Goal: Find specific page/section: Find specific page/section

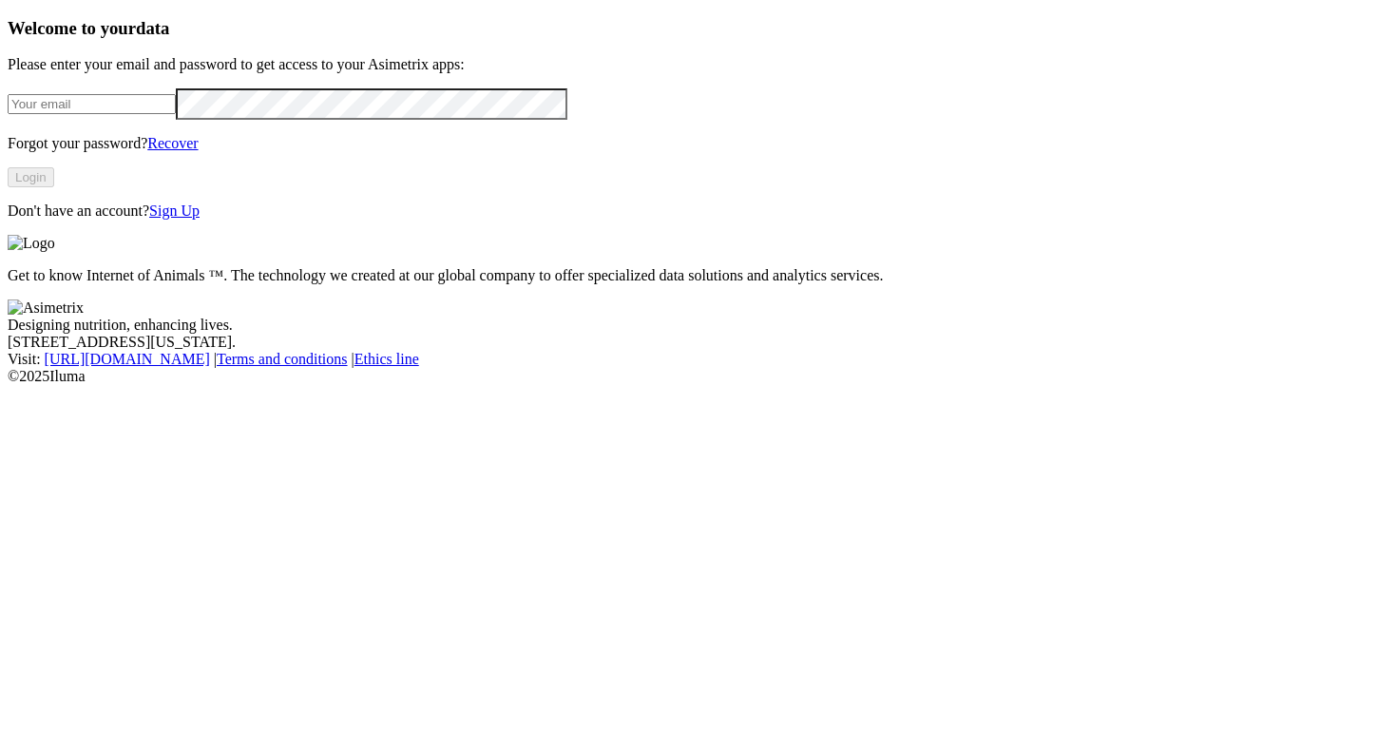
type input "[PERSON_NAME][EMAIL_ADDRESS][DOMAIN_NAME]"
click at [54, 187] on button "Login" at bounding box center [31, 177] width 47 height 20
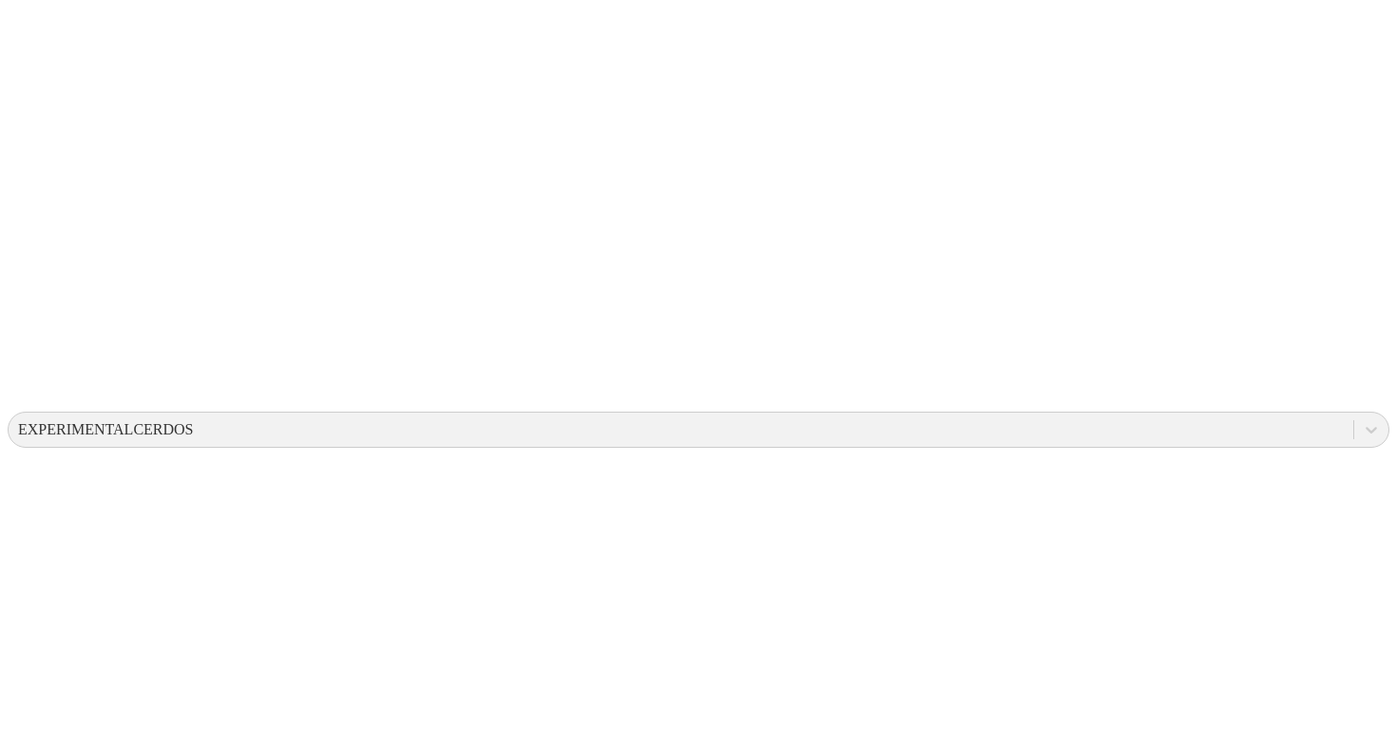
scroll to position [0, 0]
